Goal: Task Accomplishment & Management: Use online tool/utility

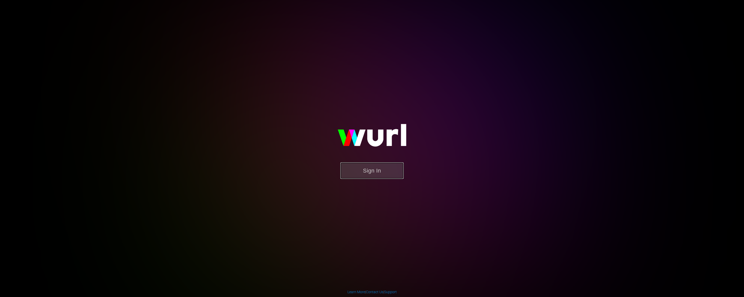
click at [359, 170] on button "Sign In" at bounding box center [372, 170] width 63 height 16
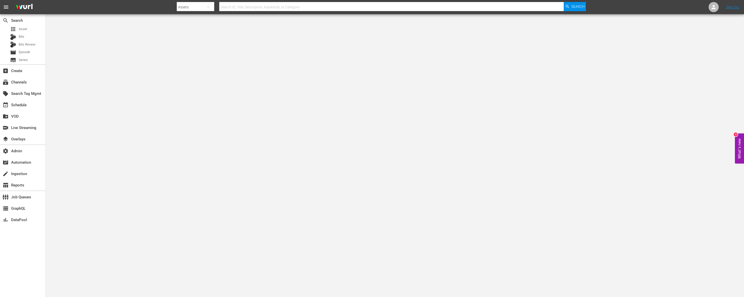
click at [139, 23] on body "menu Search By Assets Search ID, Title, Description, Keywords, or Category Sear…" at bounding box center [372, 148] width 744 height 297
click at [208, 6] on icon "button" at bounding box center [208, 7] width 6 height 6
click at [196, 37] on div "Episodes" at bounding box center [193, 37] width 20 height 8
click at [198, 6] on div "Episodes" at bounding box center [195, 7] width 37 height 14
click at [187, 53] on div "Assets" at bounding box center [193, 54] width 20 height 8
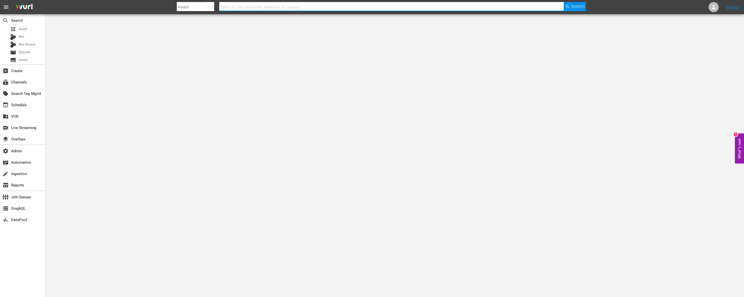
click at [236, 6] on input "text" at bounding box center [391, 7] width 345 height 12
paste input "sling_videoelephant_limited_crimefiles_1_us_cf-unpackager.com-1"
type input "sling_videoelephant_limited_crimefiles_1_us_cf-unpackager.com-1"
click at [256, 6] on input "text" at bounding box center [391, 7] width 345 height 12
paste input "eric_mintel_investigates_s01e20_1920x1080_en"
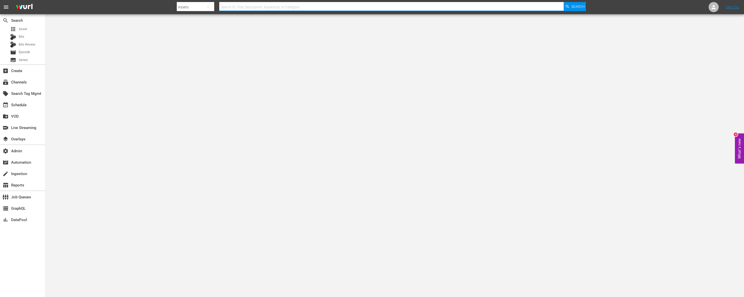
type input "eric_mintel_investigates_s01e20_1920x1080_en"
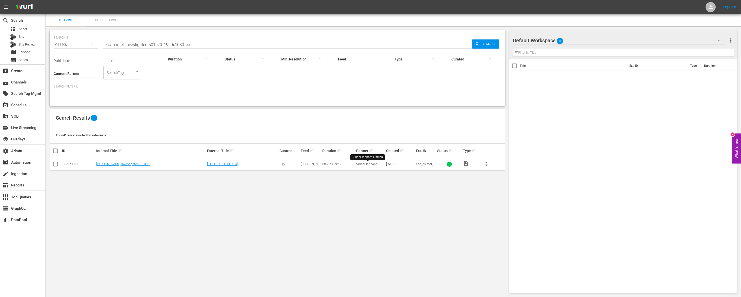
click at [368, 164] on span "VideoElephant Limited" at bounding box center [367, 166] width 23 height 8
click at [117, 164] on link "Eric Mintel Investigates S01E20" at bounding box center [123, 164] width 54 height 4
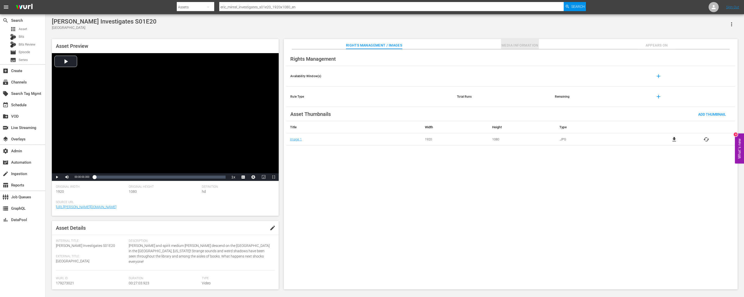
click at [513, 47] on span "Media Information" at bounding box center [520, 45] width 38 height 6
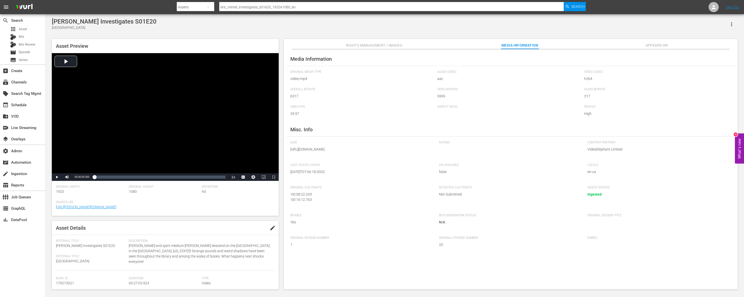
click at [653, 43] on span "Appears On" at bounding box center [657, 45] width 38 height 6
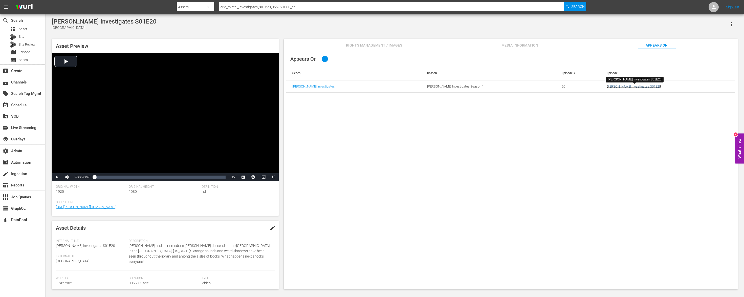
click at [632, 87] on link "Eric Mintel Investigates S01E20" at bounding box center [634, 87] width 54 height 4
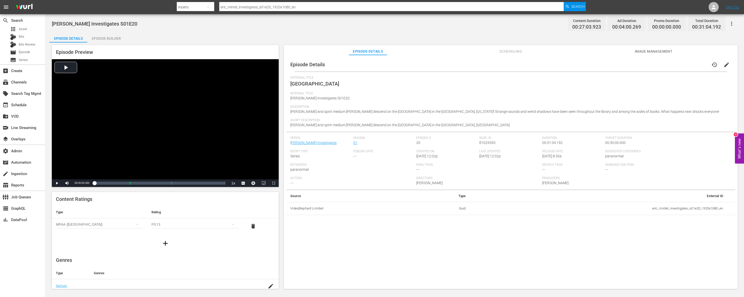
click at [516, 54] on span "Scheduling" at bounding box center [511, 51] width 38 height 6
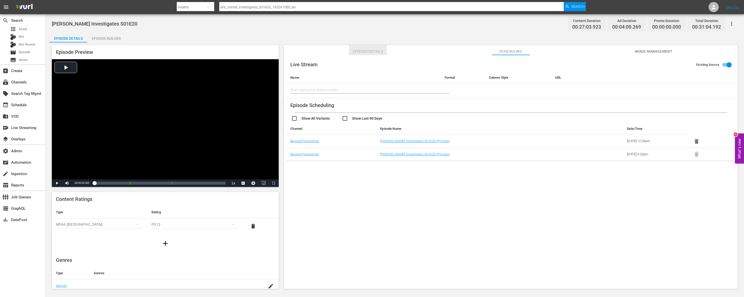
click at [372, 52] on span "Episode Details" at bounding box center [368, 51] width 38 height 6
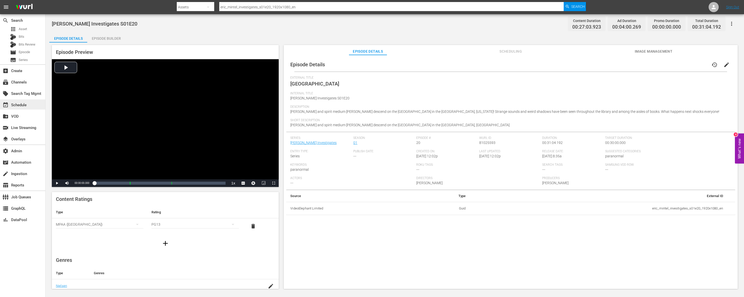
click at [20, 108] on div "event_available Schedule" at bounding box center [22, 104] width 45 height 10
